Goal: Task Accomplishment & Management: Manage account settings

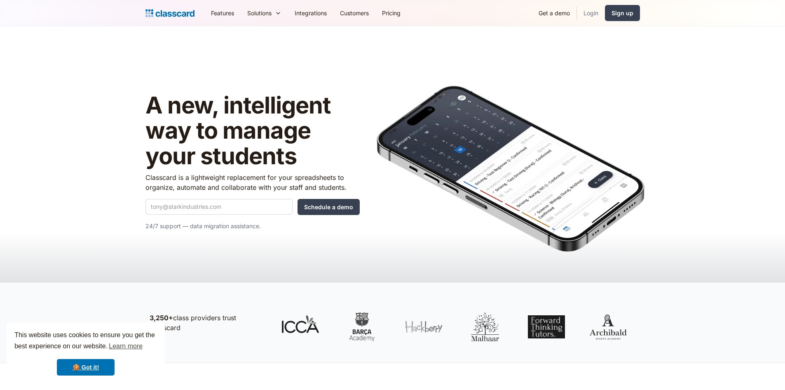
click at [591, 14] on link "Login" at bounding box center [591, 13] width 28 height 19
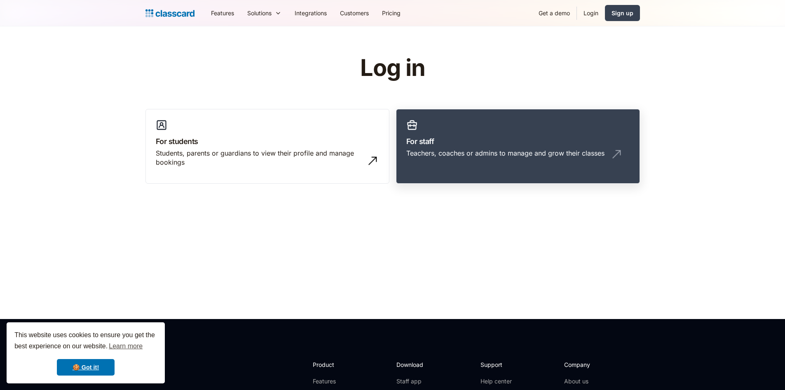
click at [462, 148] on div "Teachers, coaches or admins to manage and grow their classes" at bounding box center [505, 152] width 198 height 9
